Goal: Transaction & Acquisition: Purchase product/service

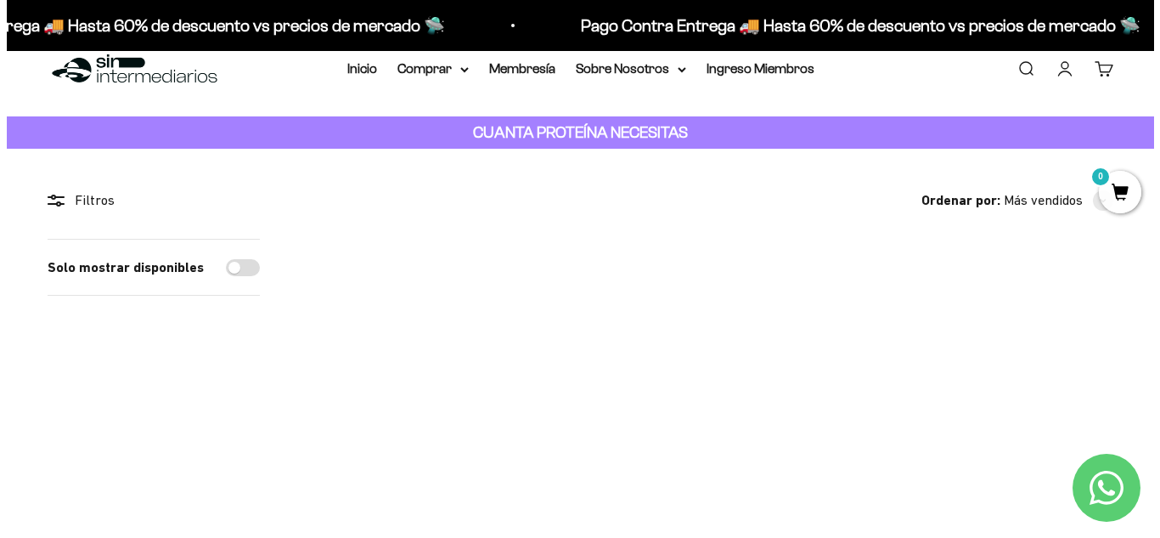
scroll to position [35, 0]
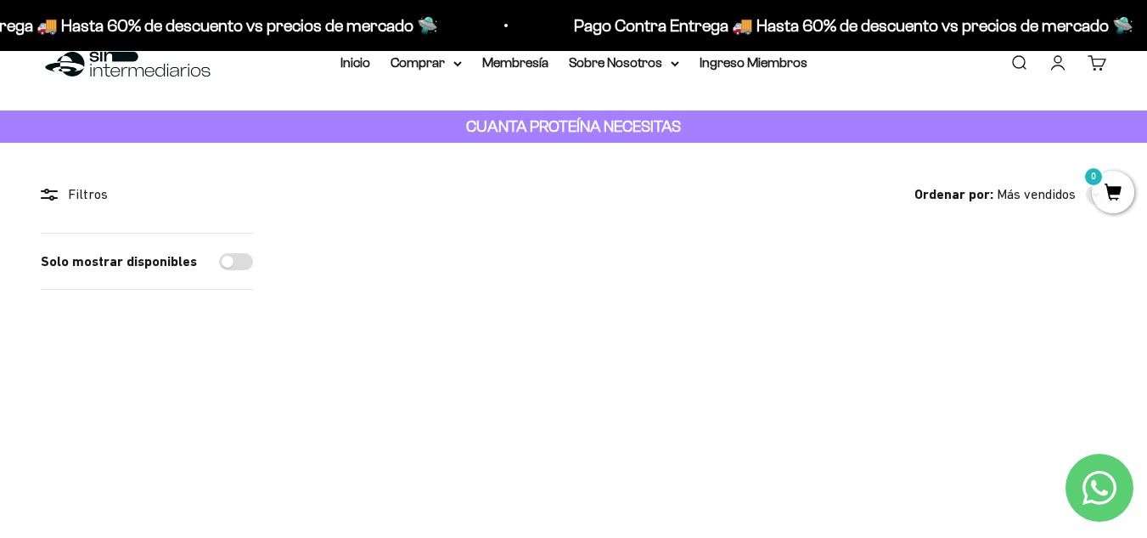
click at [1014, 63] on link "Buscar" at bounding box center [1019, 62] width 19 height 19
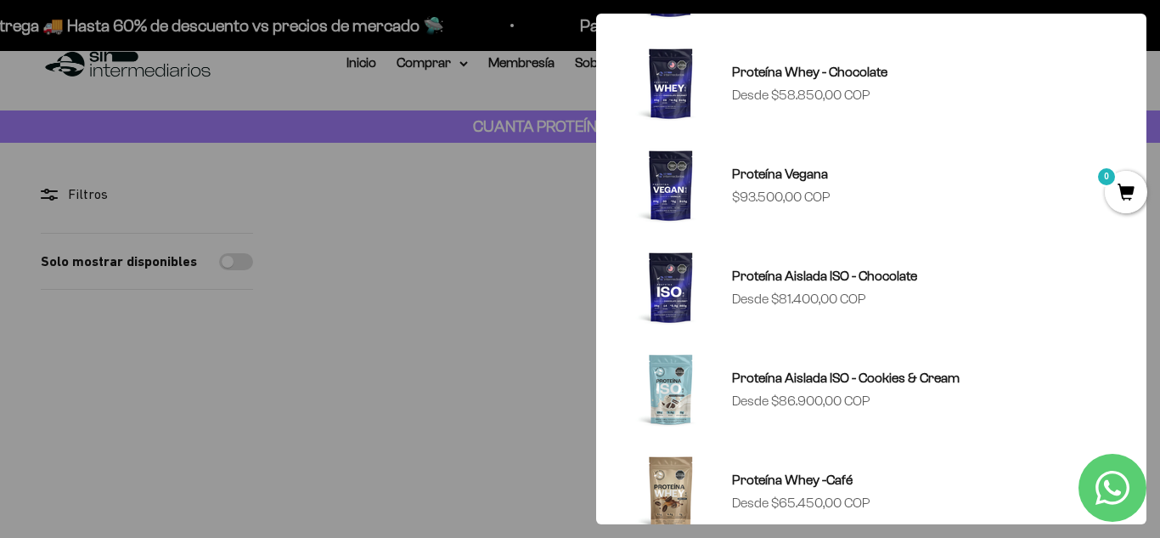
scroll to position [660, 0]
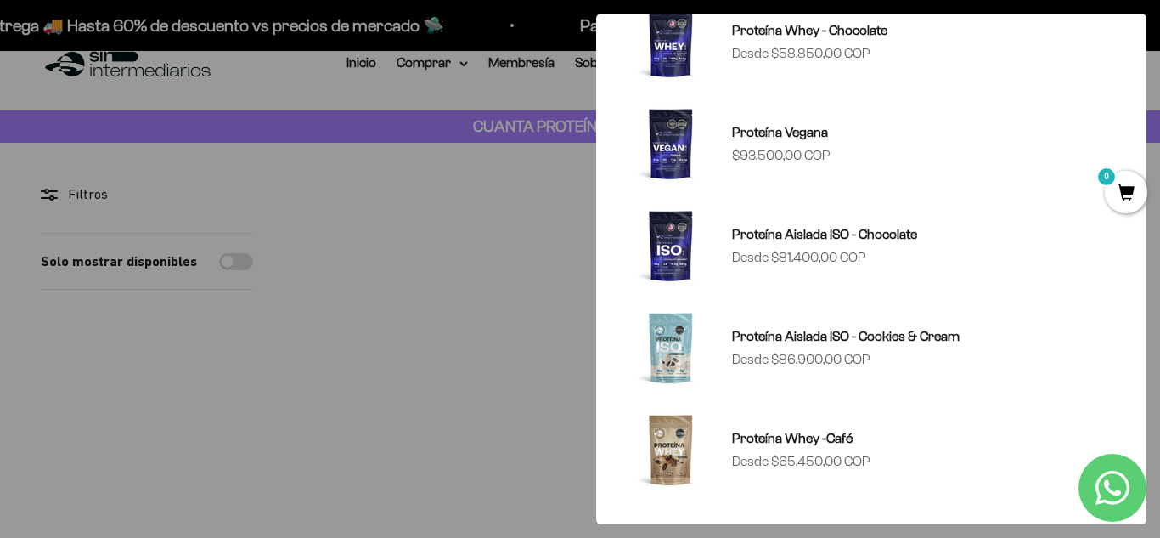
type input "proteinas"
click at [671, 149] on img at bounding box center [671, 144] width 82 height 82
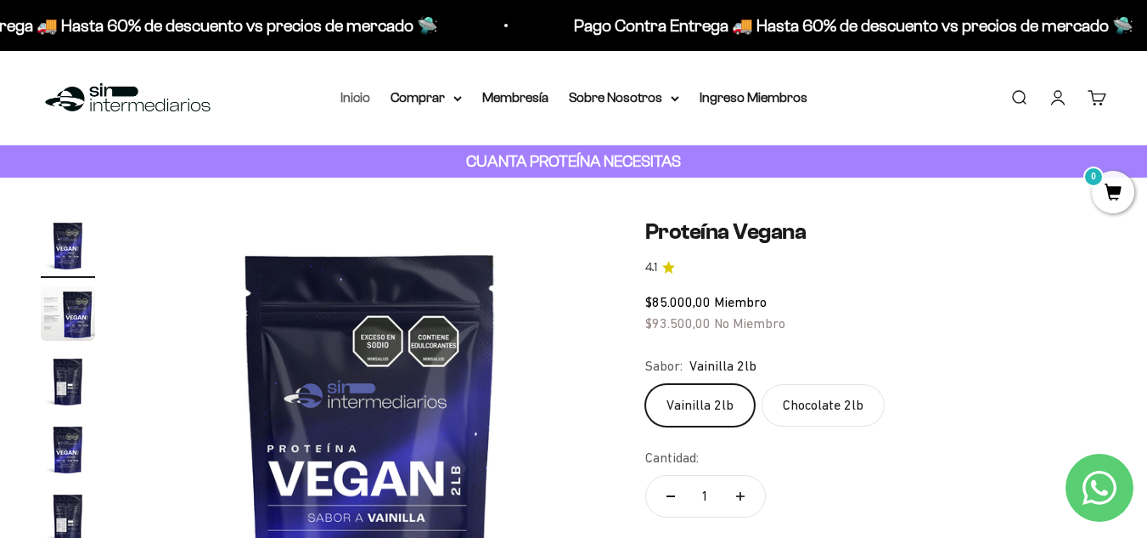
click at [355, 94] on link "Inicio" at bounding box center [356, 97] width 30 height 14
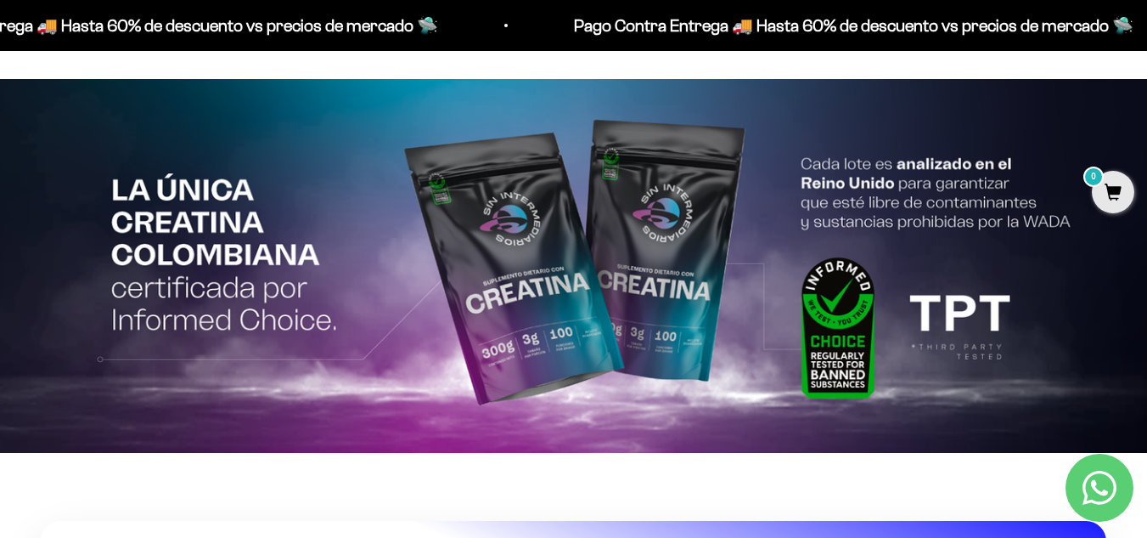
scroll to position [3189, 0]
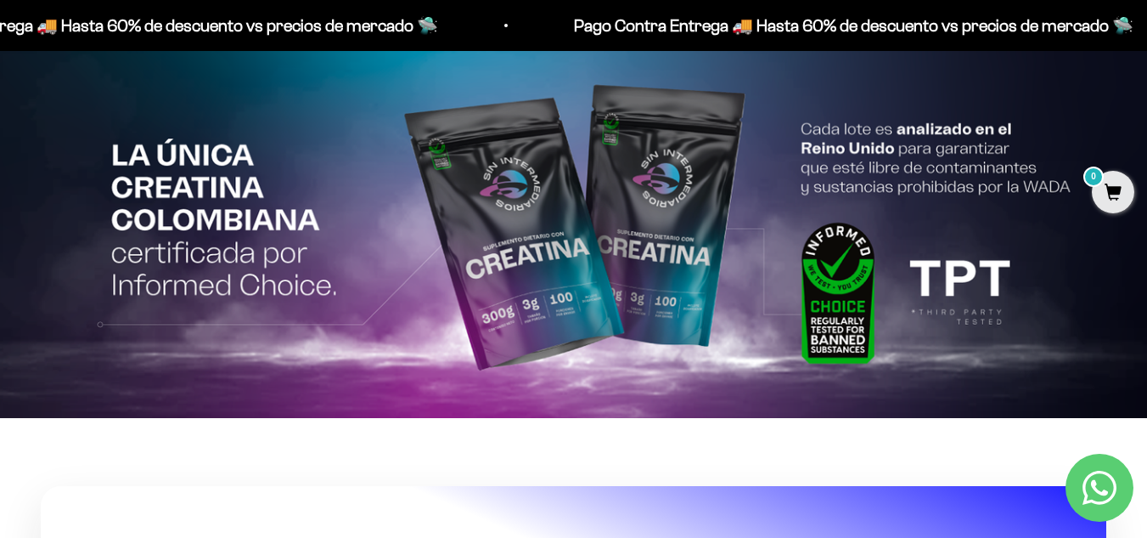
click at [571, 201] on img at bounding box center [573, 231] width 1147 height 374
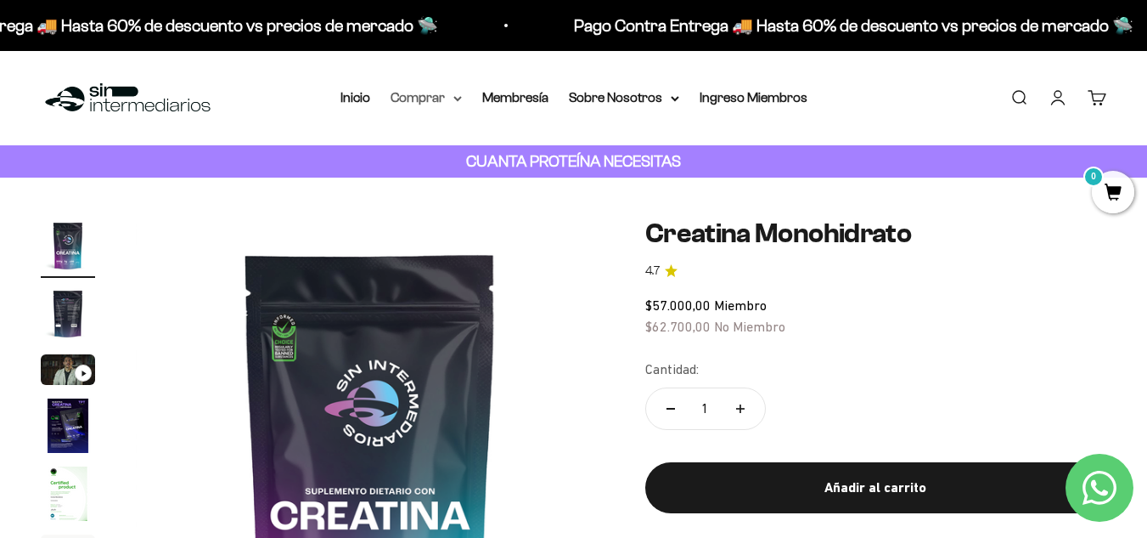
click at [453, 100] on summary "Comprar" at bounding box center [426, 98] width 71 height 22
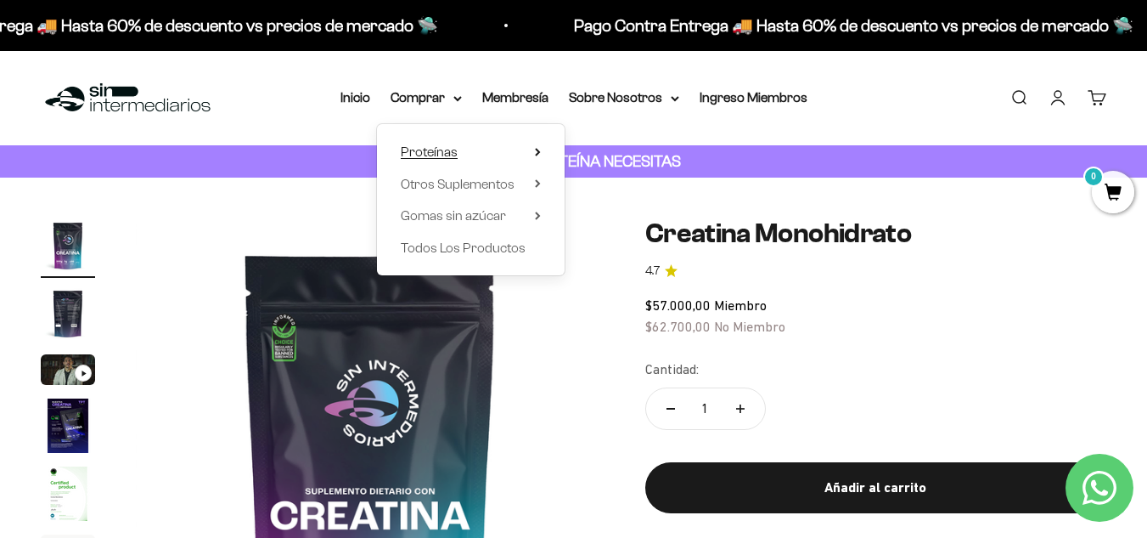
click at [452, 154] on span "Proteínas" at bounding box center [429, 151] width 57 height 14
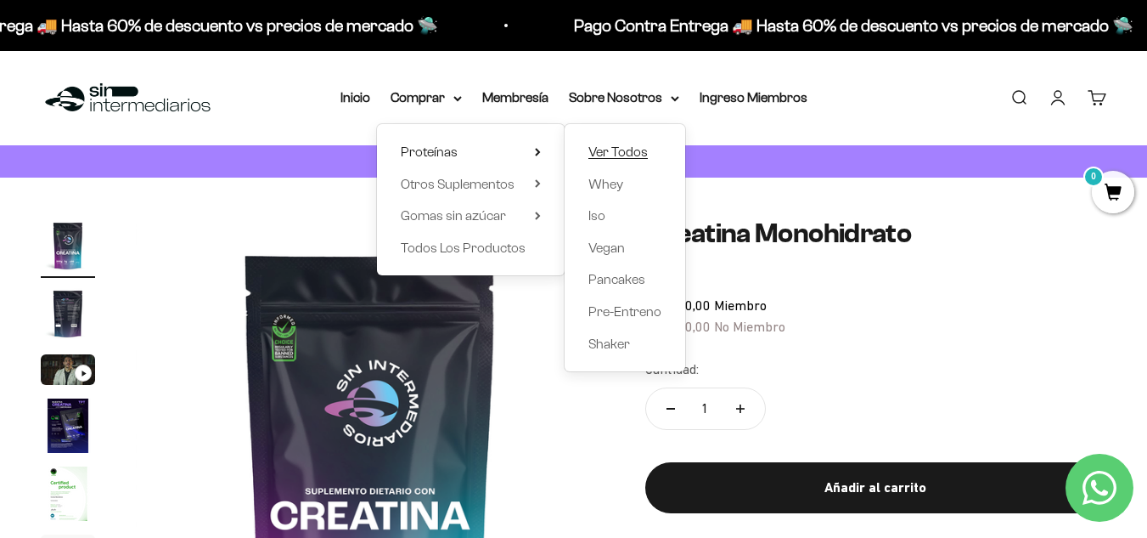
click at [638, 150] on span "Ver Todos" at bounding box center [617, 151] width 59 height 14
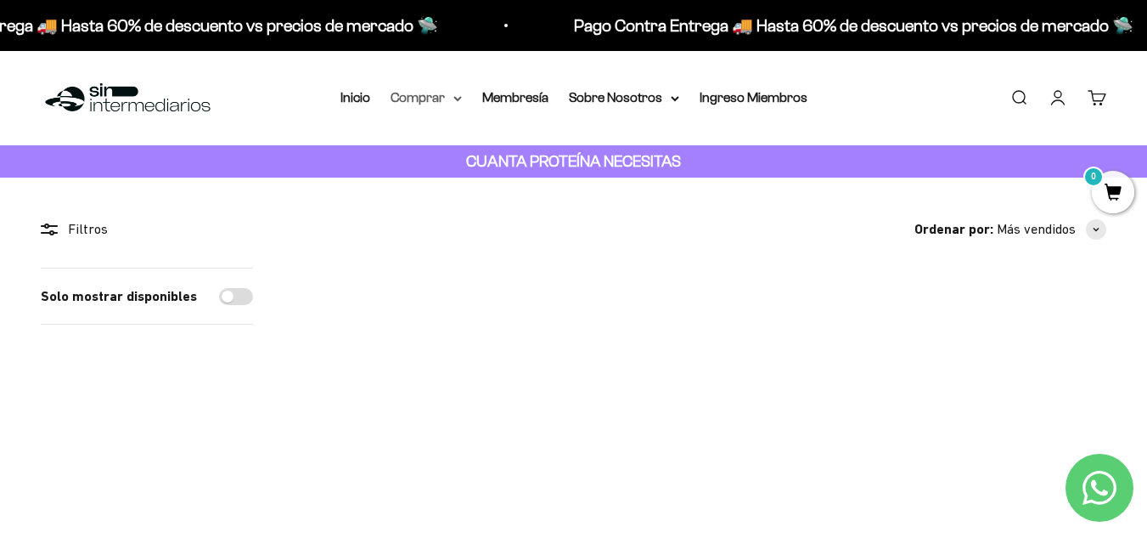
click at [458, 92] on summary "Comprar" at bounding box center [426, 98] width 71 height 22
click at [238, 293] on input "Solo mostrar disponibles" at bounding box center [236, 296] width 34 height 17
checkbox input "true"
